Goal: Task Accomplishment & Management: Manage account settings

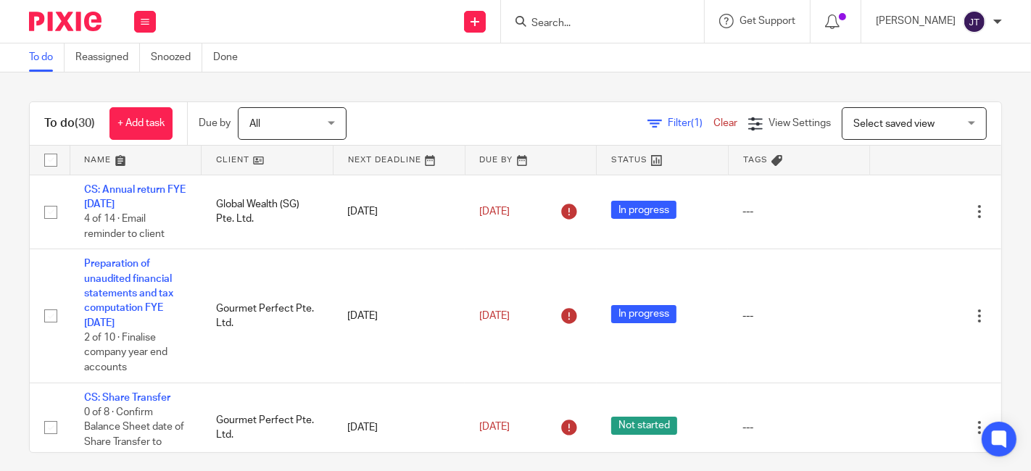
click at [233, 157] on link at bounding box center [266, 160] width 131 height 29
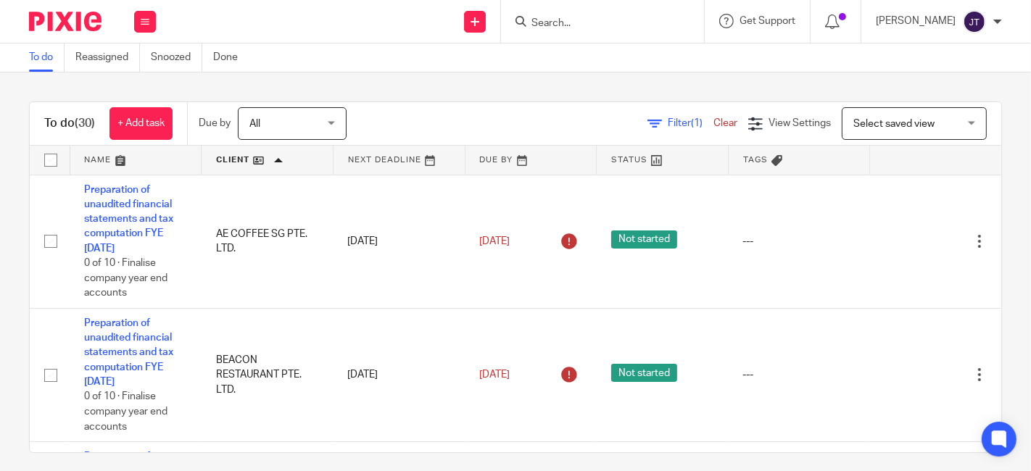
click at [232, 153] on link at bounding box center [266, 160] width 131 height 29
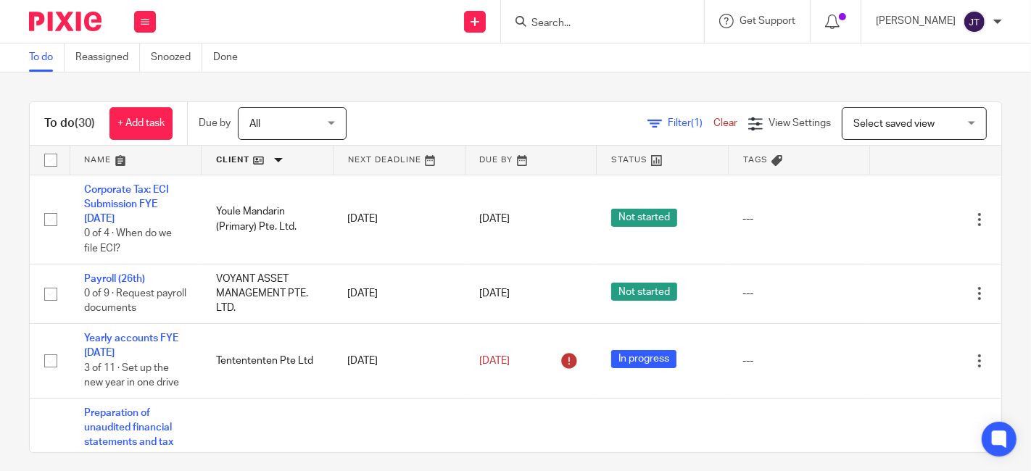
click at [225, 149] on link at bounding box center [266, 160] width 131 height 29
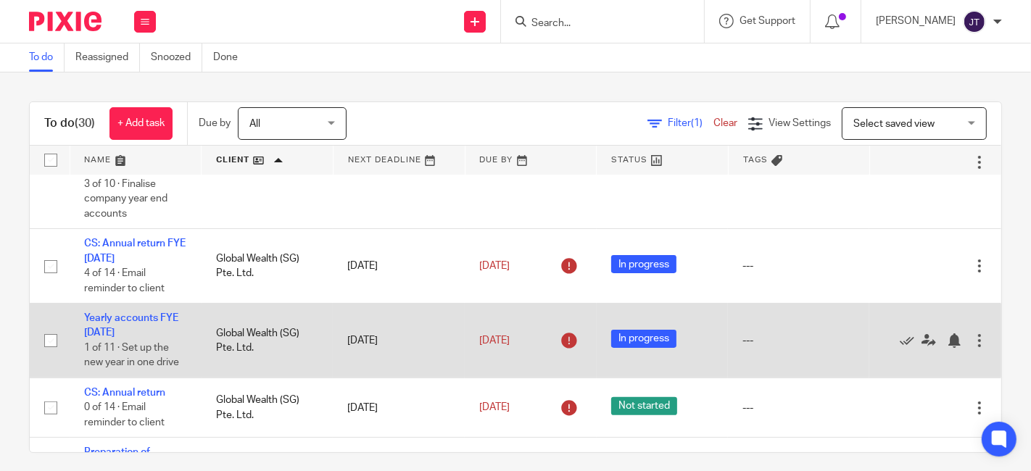
scroll to position [322, 0]
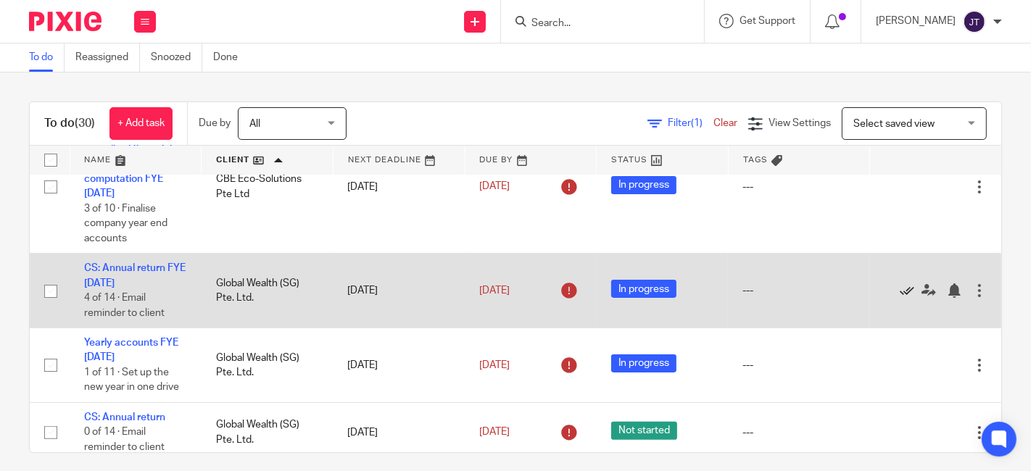
click at [899, 291] on icon at bounding box center [906, 290] width 14 height 14
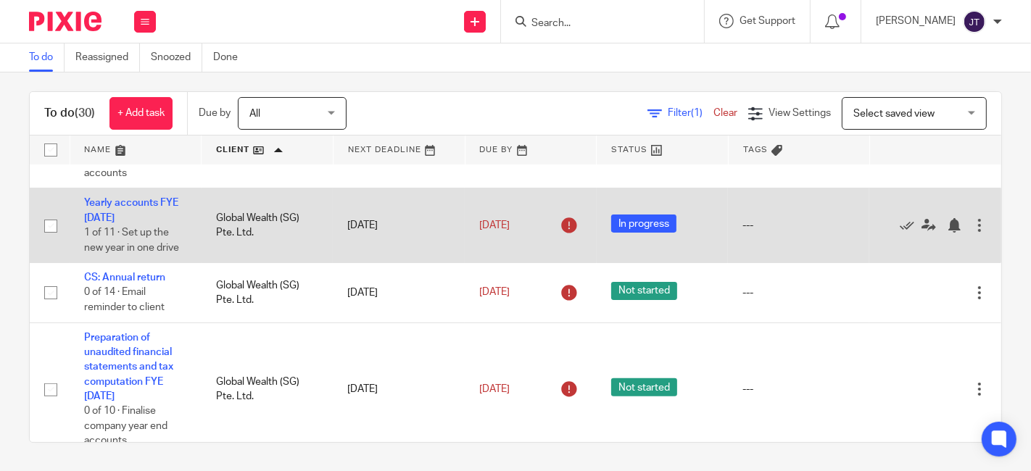
scroll to position [402, 0]
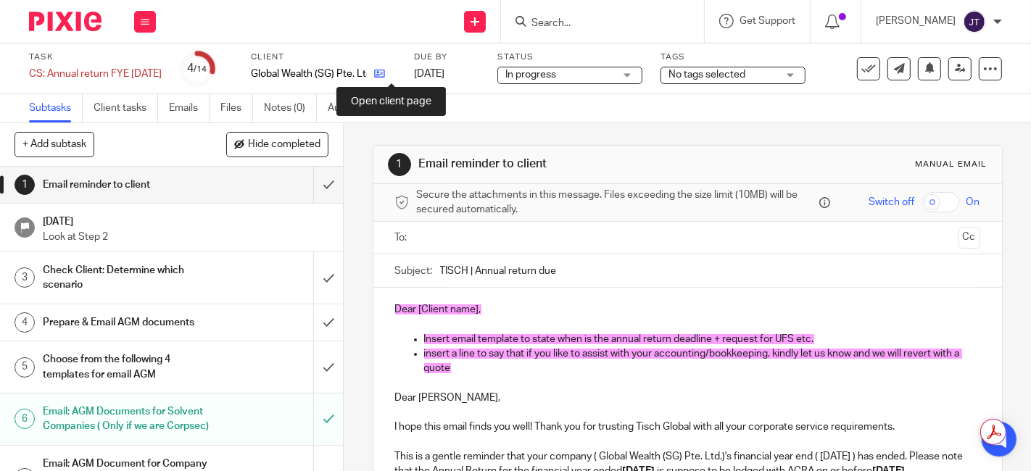
click at [385, 73] on icon at bounding box center [379, 73] width 11 height 11
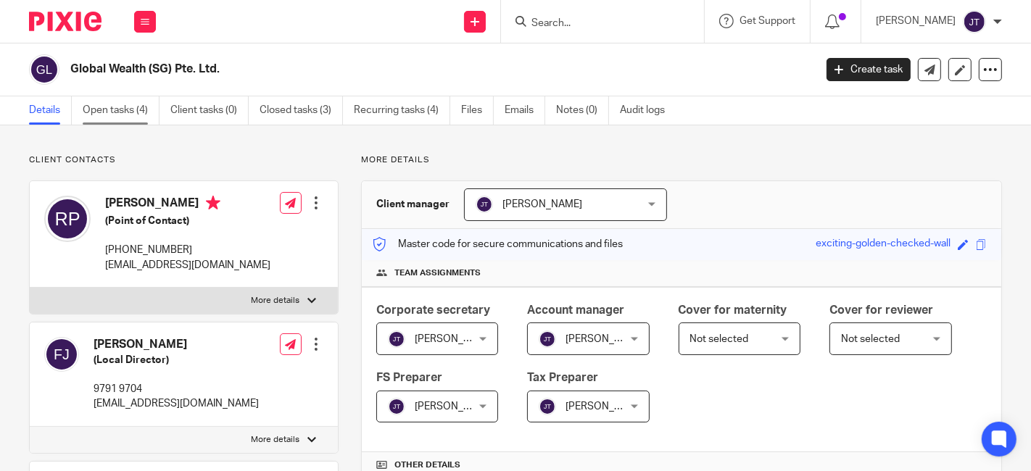
click at [111, 107] on link "Open tasks (4)" at bounding box center [121, 110] width 77 height 28
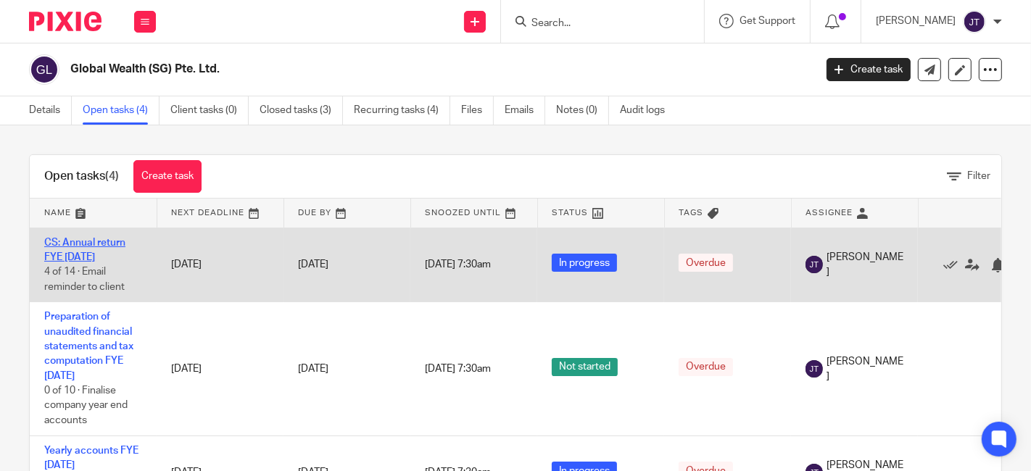
click at [78, 240] on link "CS: Annual return FYE [DATE]" at bounding box center [84, 250] width 81 height 25
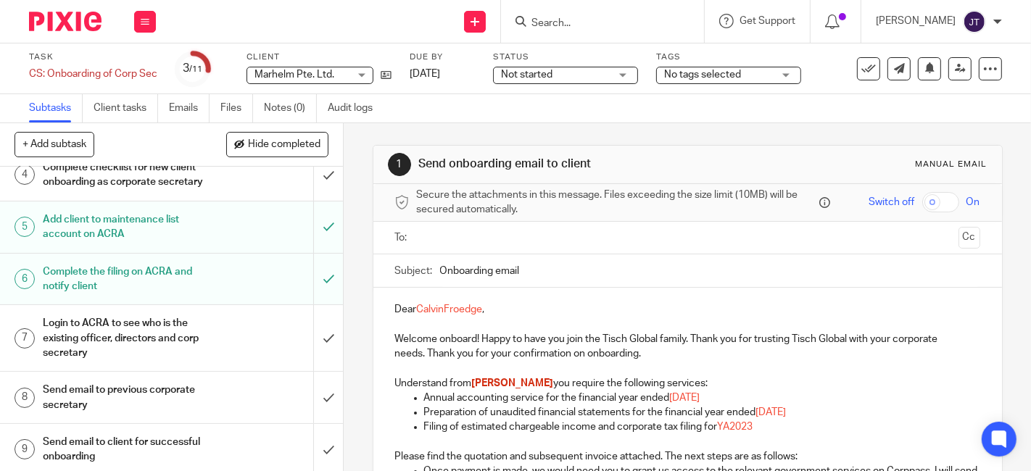
scroll to position [80, 0]
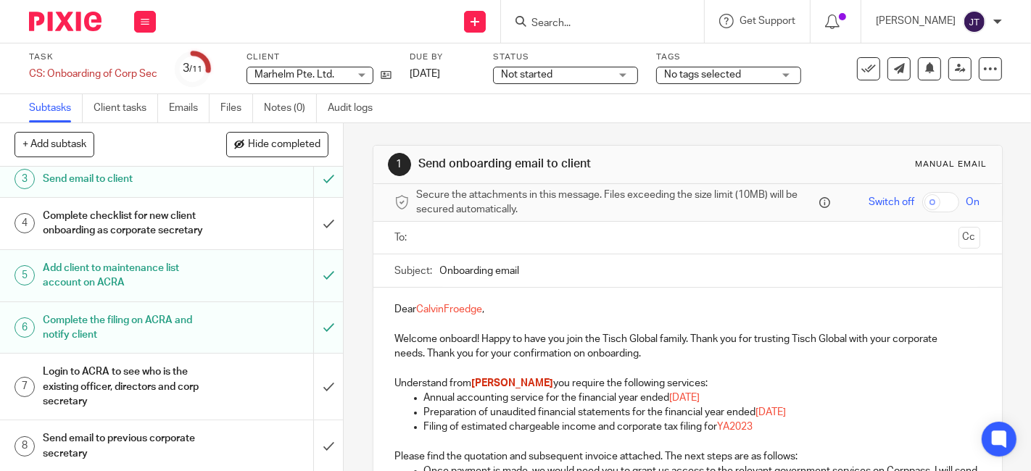
click at [139, 221] on h1 "Complete checklist for new client onboarding as corporate secretary" at bounding box center [128, 223] width 171 height 37
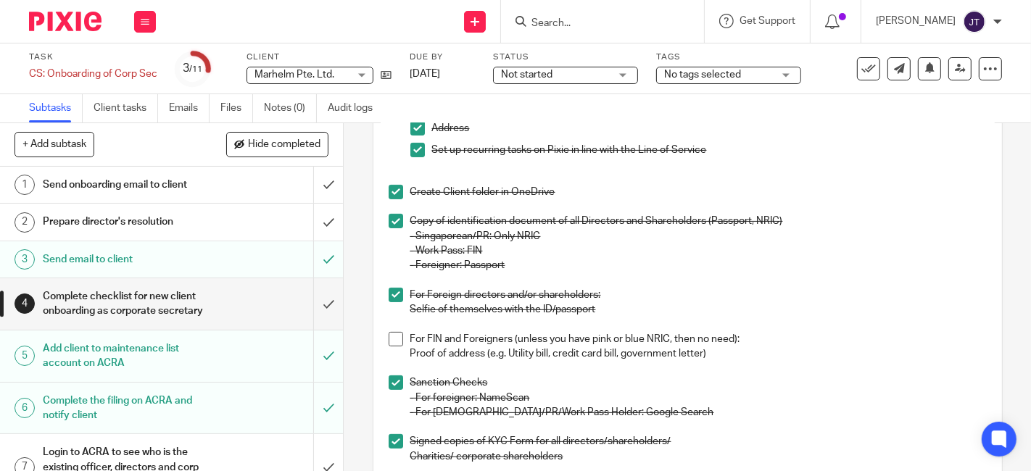
scroll to position [402, 0]
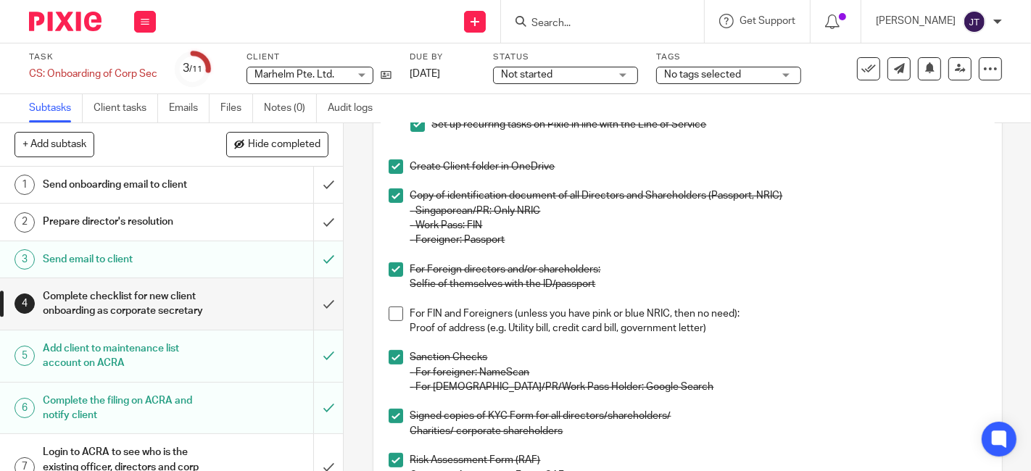
click at [389, 313] on span at bounding box center [395, 314] width 14 height 14
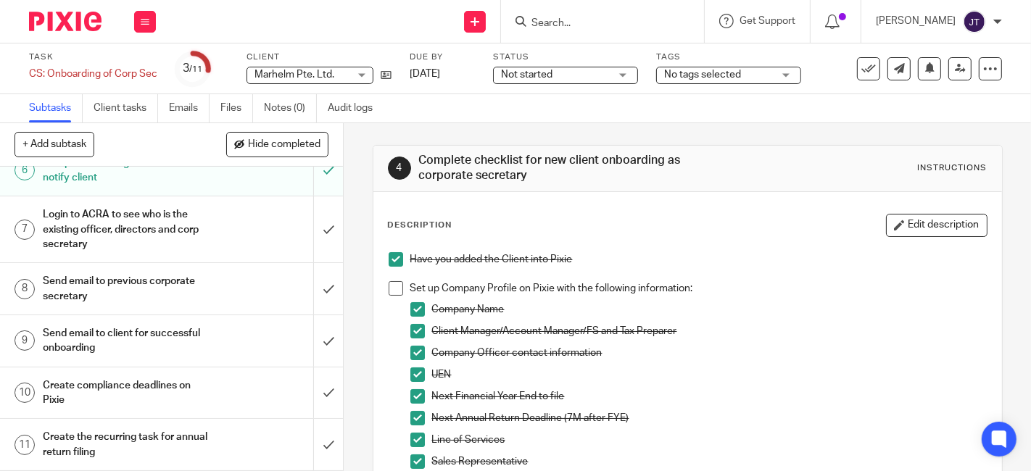
scroll to position [250, 0]
click at [315, 337] on input "submit" at bounding box center [171, 340] width 343 height 51
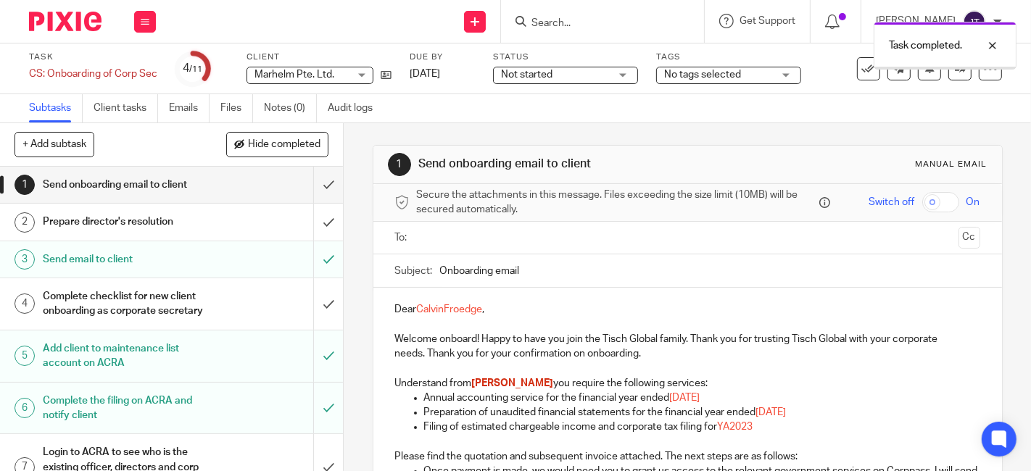
scroll to position [250, 0]
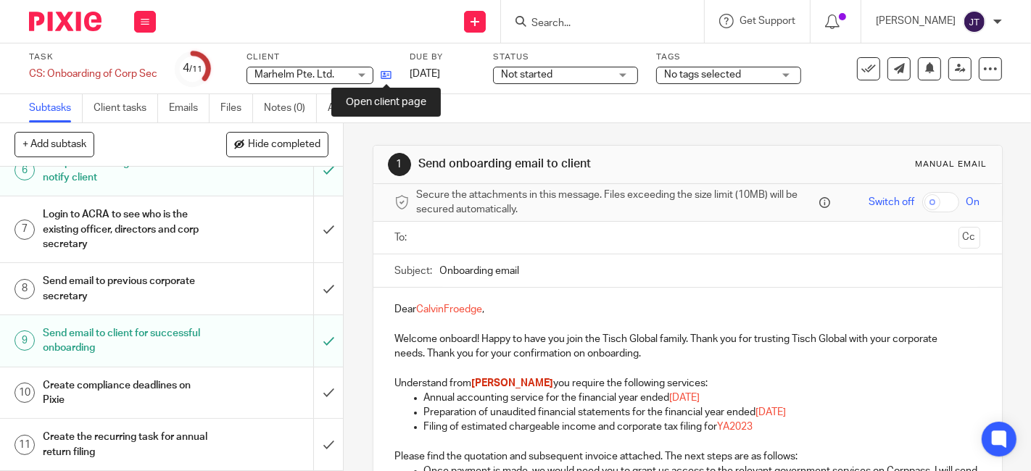
click at [390, 77] on icon at bounding box center [386, 75] width 11 height 11
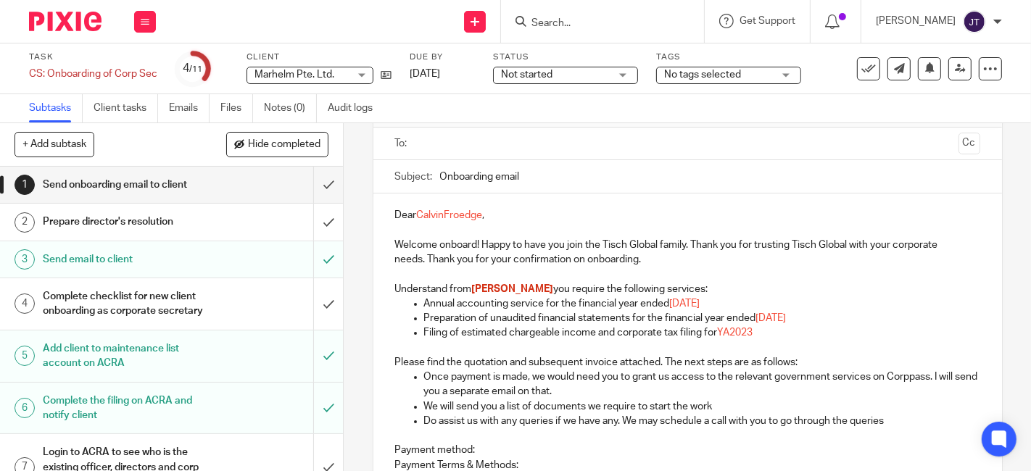
scroll to position [0, 0]
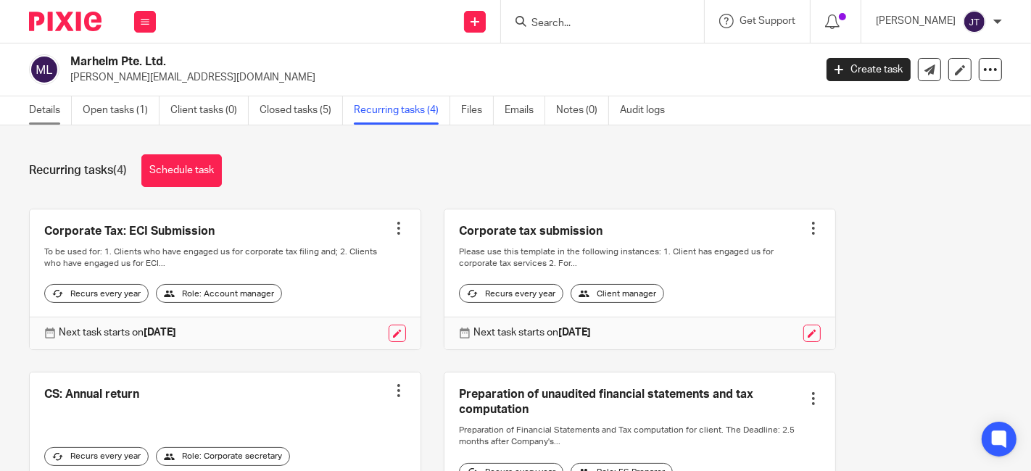
click at [56, 112] on link "Details" at bounding box center [50, 110] width 43 height 28
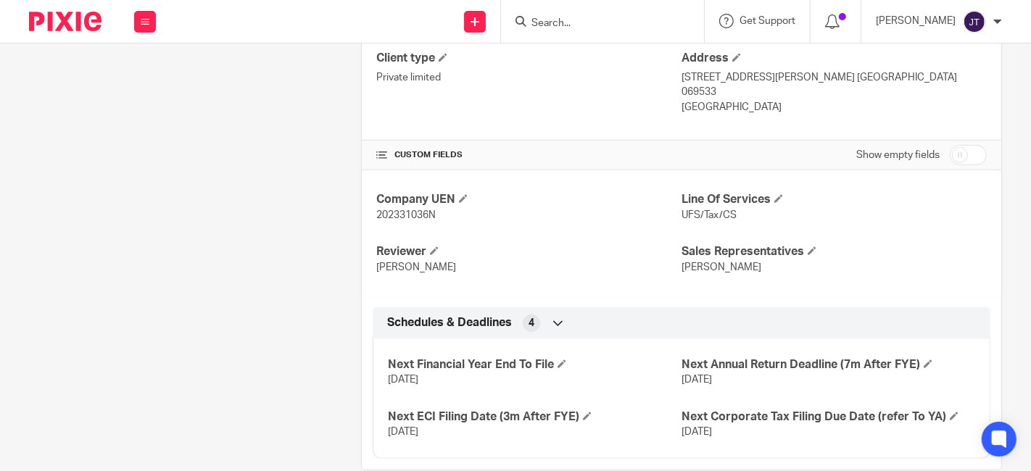
scroll to position [479, 0]
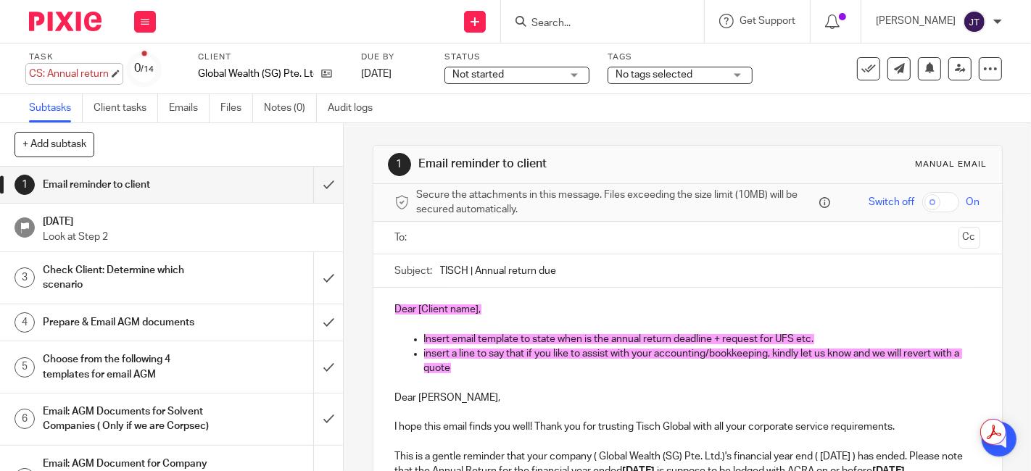
click at [109, 73] on div "CS: Annual return Save CS: Annual return" at bounding box center [69, 74] width 80 height 14
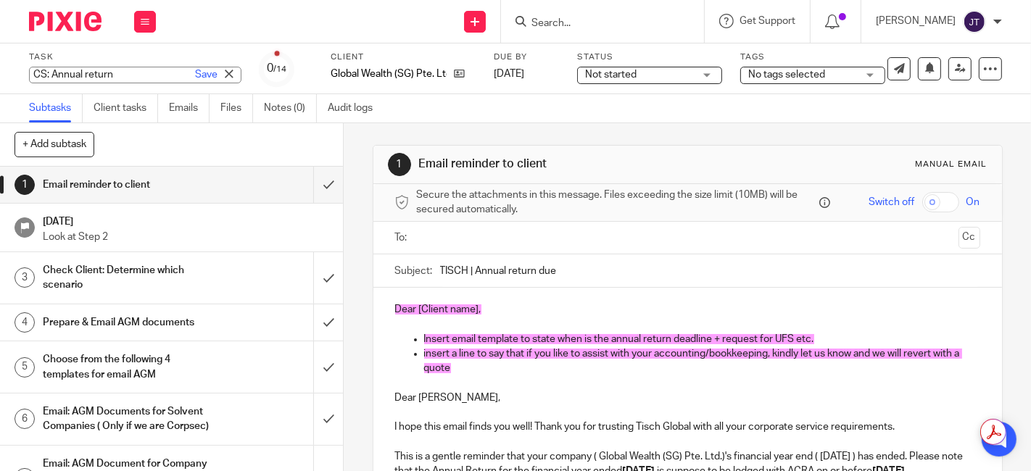
click at [124, 75] on input "CS: Annual return" at bounding box center [135, 75] width 212 height 17
click at [127, 72] on input "CS: Annual return FYE[DATE]" at bounding box center [135, 75] width 212 height 17
type input "CS: Annual return FYE[DATE]"
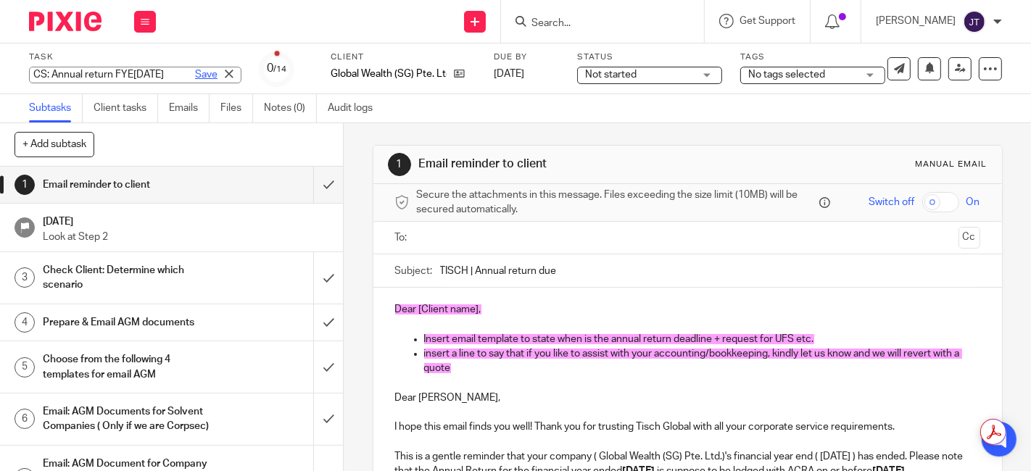
click at [195, 70] on link "Save" at bounding box center [206, 74] width 22 height 14
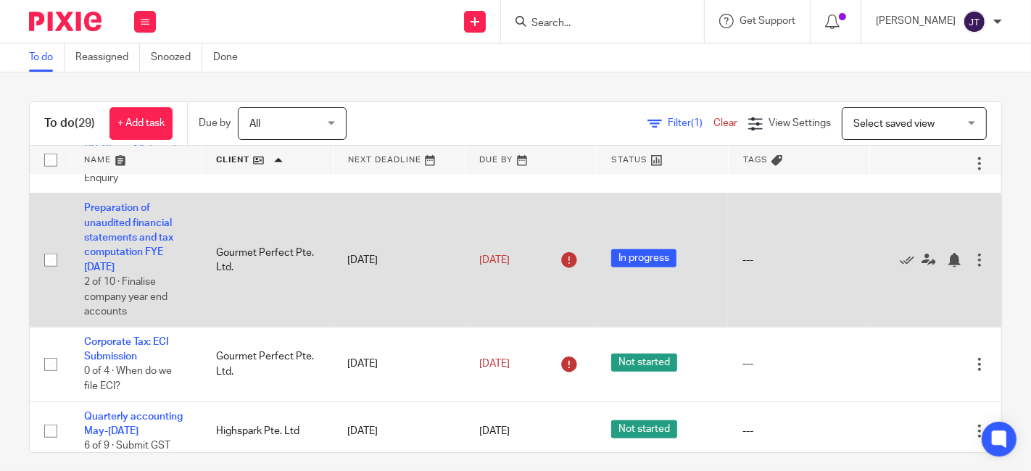
scroll to position [1047, 0]
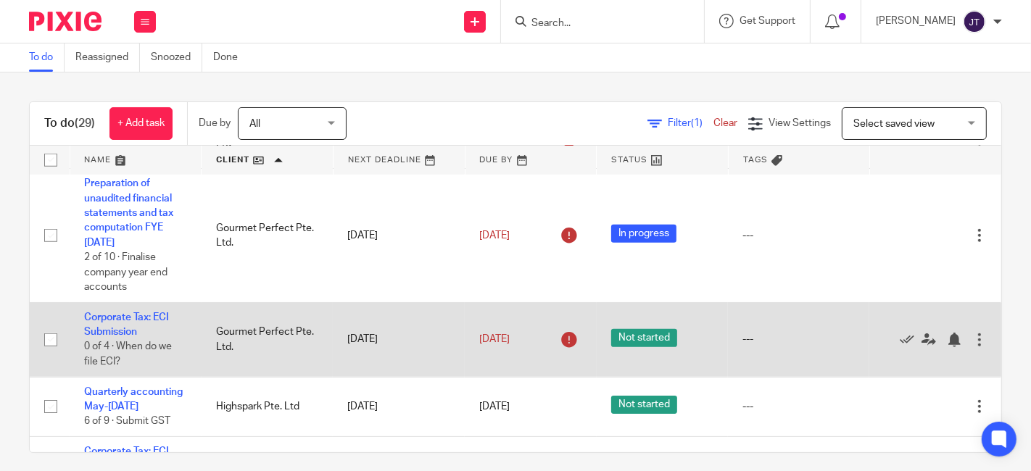
click at [972, 336] on div at bounding box center [979, 340] width 14 height 14
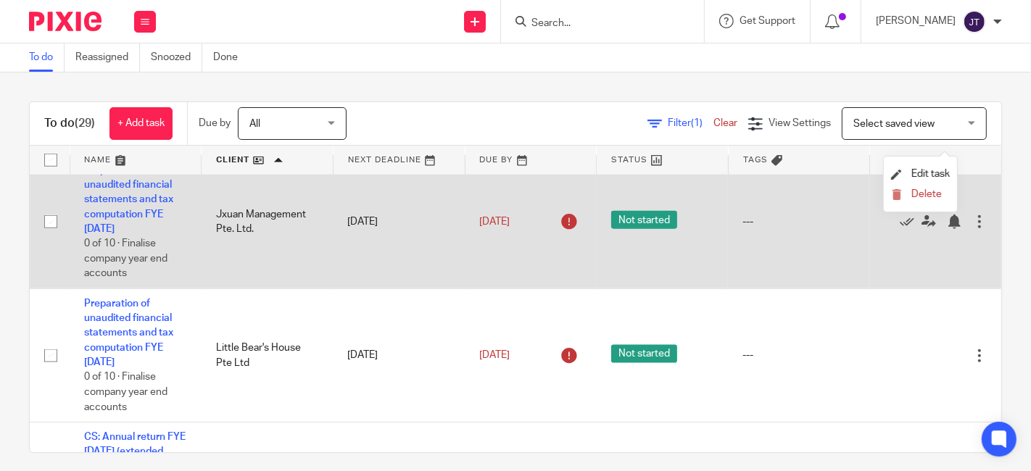
scroll to position [1368, 0]
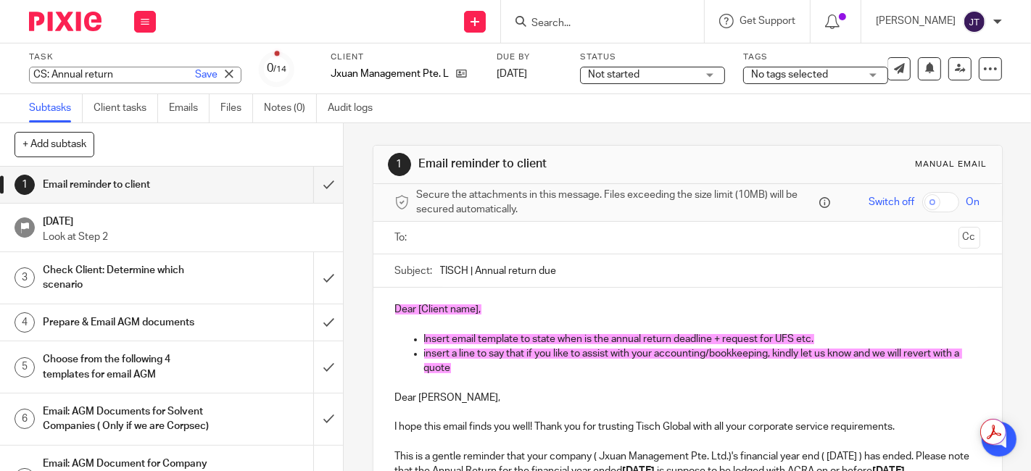
click at [115, 75] on div "CS: Annual return Save CS: Annual return" at bounding box center [135, 75] width 212 height 17
click at [117, 77] on input "CS: Annual return" at bounding box center [135, 75] width 212 height 17
click at [122, 75] on input "CS: Annual return" at bounding box center [135, 75] width 212 height 17
click at [124, 76] on input "CS: Annual return FYE31 MAr 2025" at bounding box center [135, 75] width 212 height 17
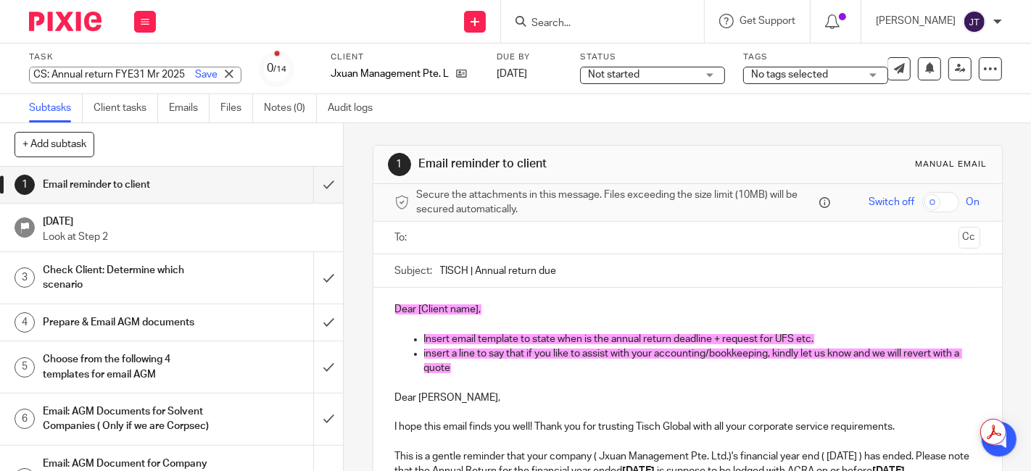
scroll to position [0, 28]
type input "CS: Annual return FYE31 Mar 2025"
click at [195, 73] on link "Save" at bounding box center [206, 74] width 22 height 14
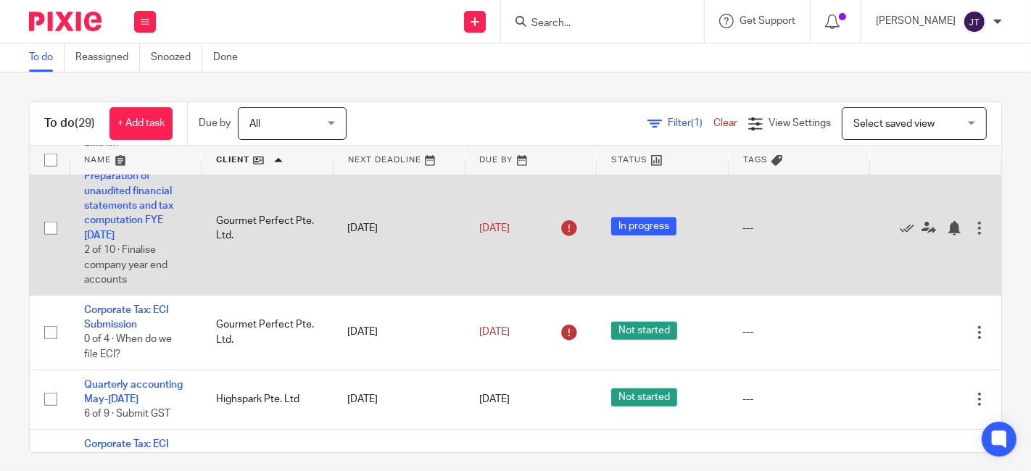
scroll to position [1127, 0]
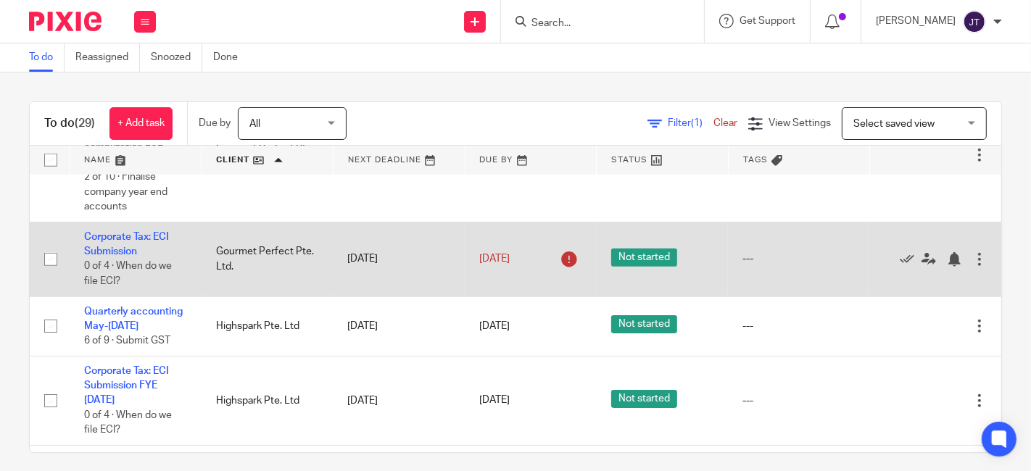
click at [972, 261] on div at bounding box center [979, 259] width 14 height 14
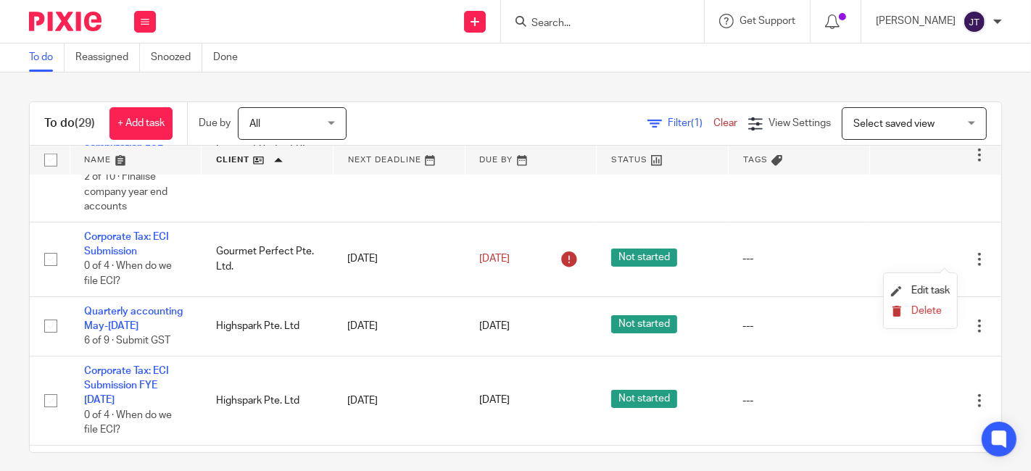
click at [921, 307] on span "Delete" at bounding box center [926, 311] width 30 height 10
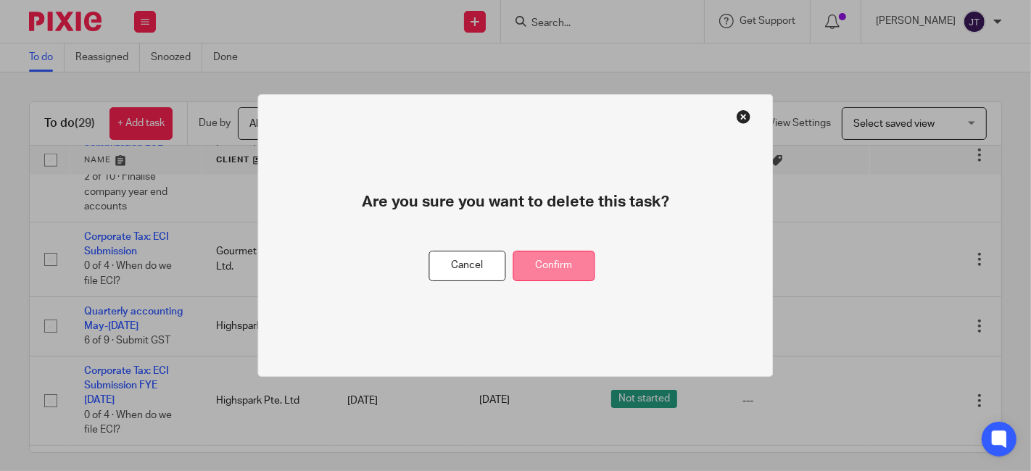
click at [575, 268] on button "Confirm" at bounding box center [554, 266] width 82 height 31
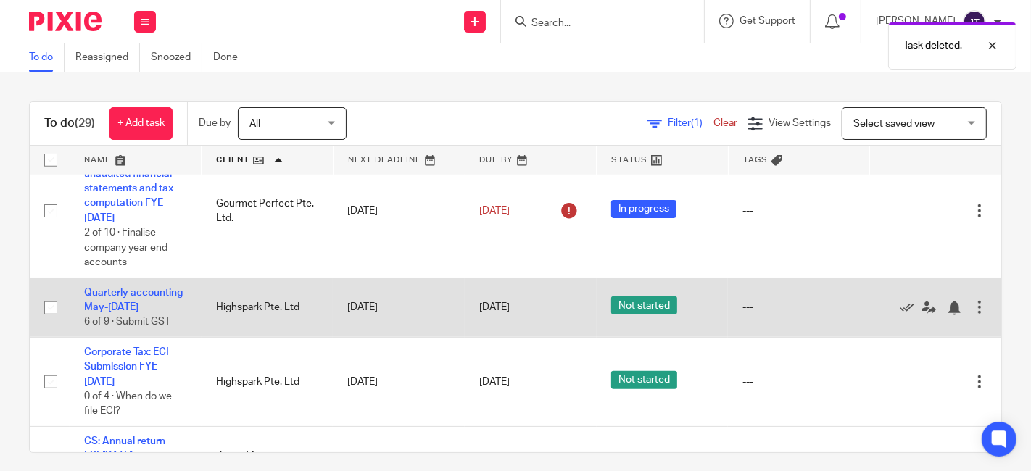
scroll to position [1047, 0]
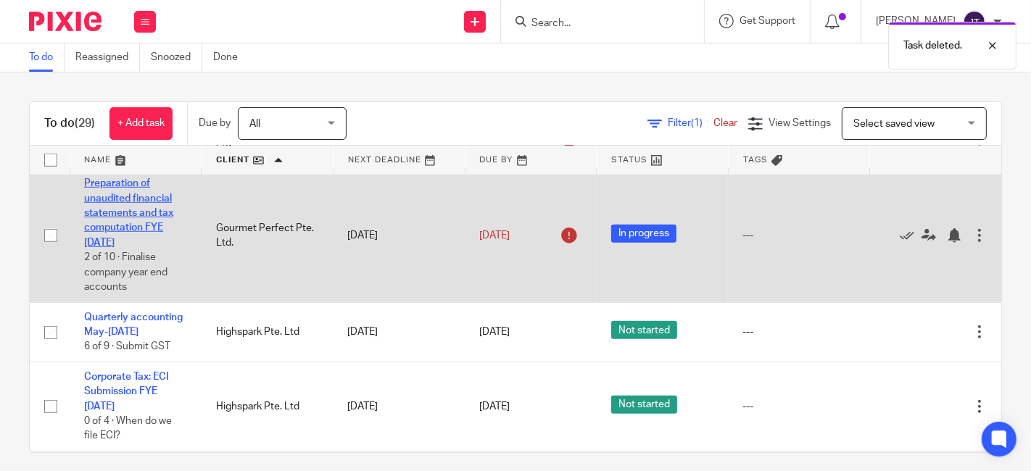
drag, startPoint x: 120, startPoint y: 206, endPoint x: 115, endPoint y: 216, distance: 11.3
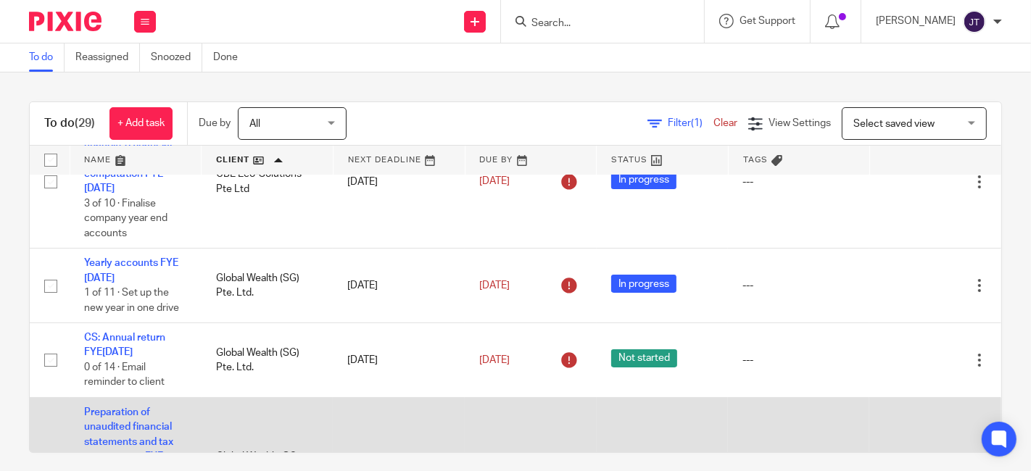
scroll to position [0, 0]
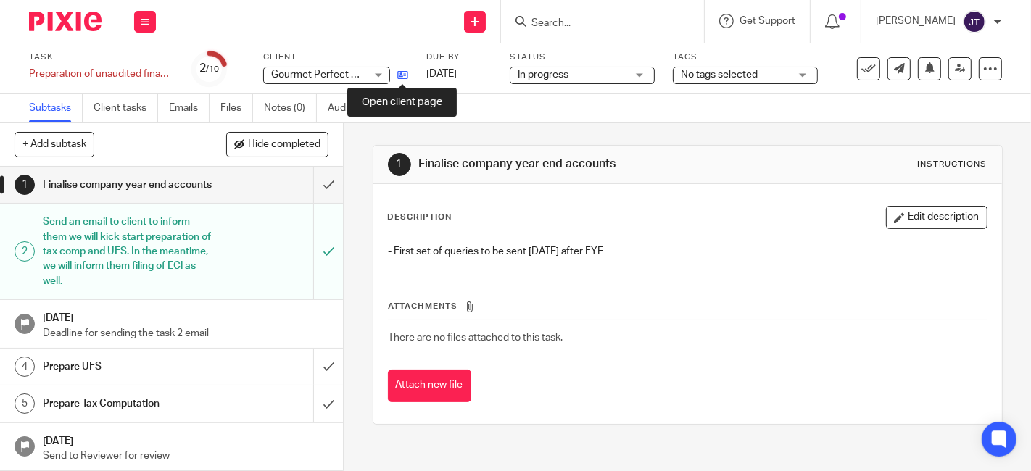
click at [401, 75] on icon at bounding box center [402, 75] width 11 height 11
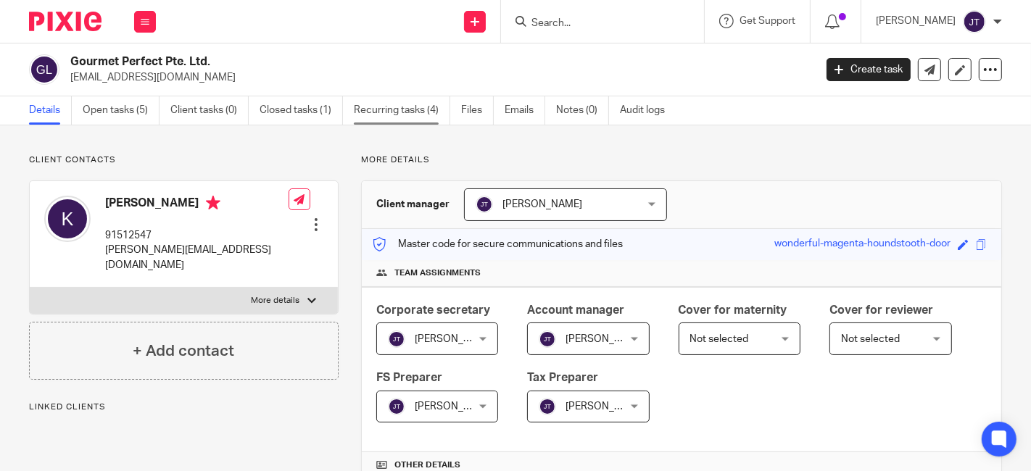
click at [401, 112] on link "Recurring tasks (4)" at bounding box center [402, 110] width 96 height 28
